Goal: Task Accomplishment & Management: Manage account settings

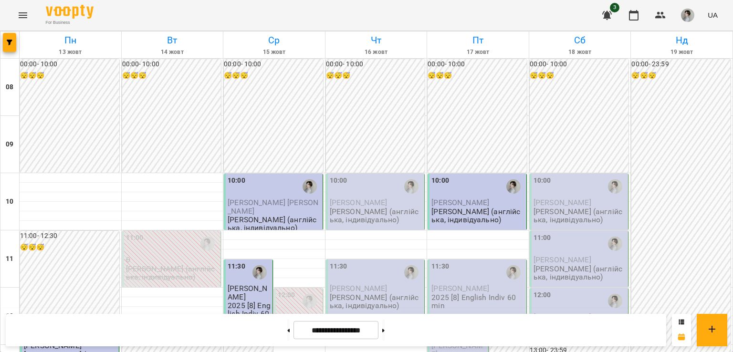
scroll to position [562, 0]
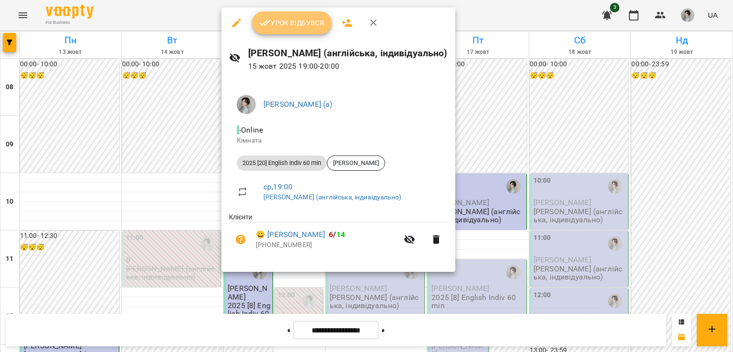
click at [298, 31] on button "Урок відбувся" at bounding box center [292, 22] width 80 height 23
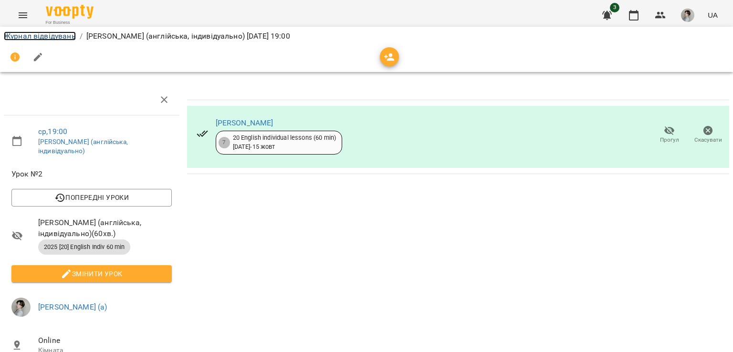
click at [52, 32] on link "Журнал відвідувань" at bounding box center [40, 35] width 72 height 9
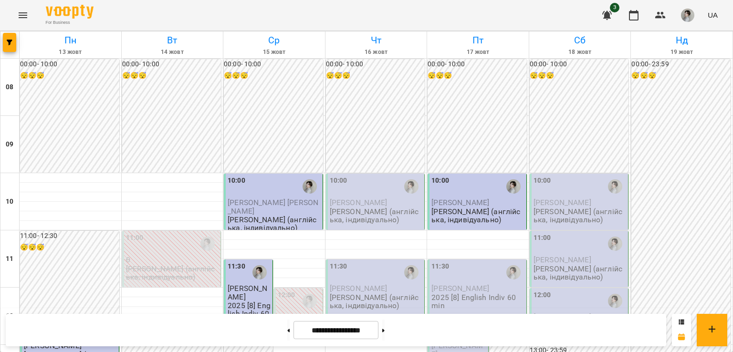
scroll to position [95, 0]
